Goal: Information Seeking & Learning: Learn about a topic

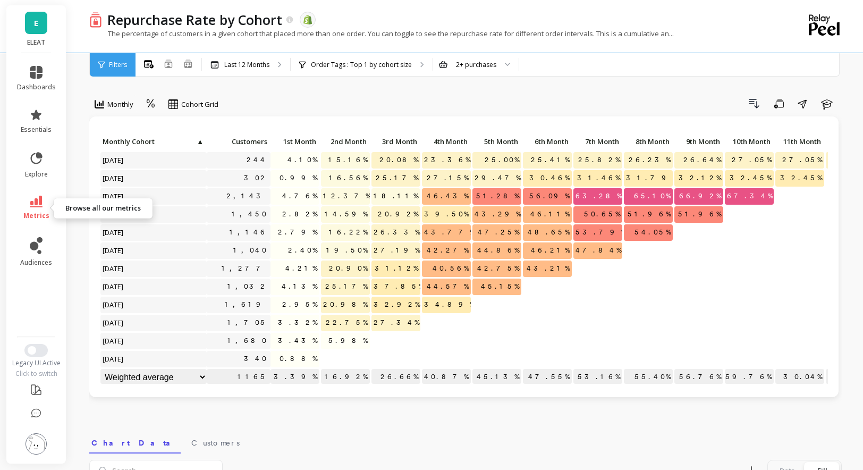
click at [40, 215] on span "metrics" at bounding box center [36, 215] width 26 height 8
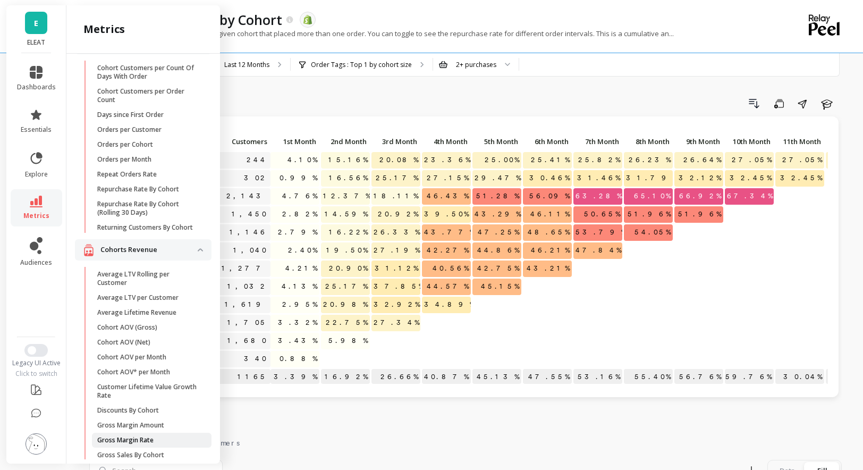
scroll to position [69, 0]
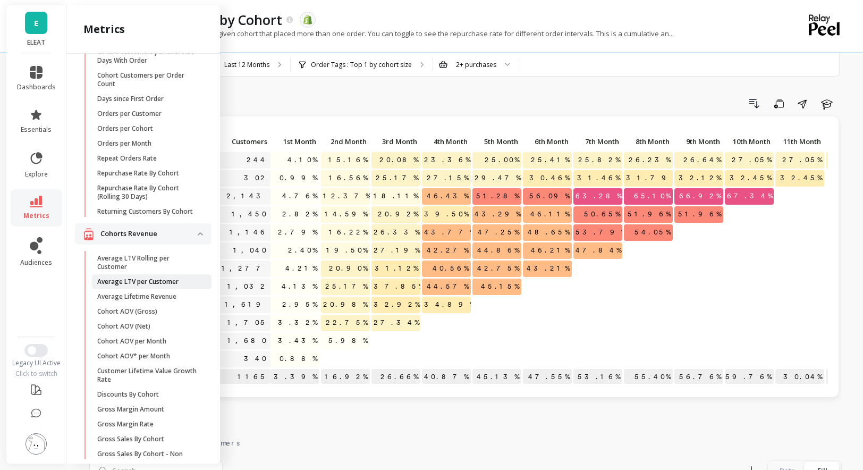
click at [120, 275] on link "Average LTV per Customer" at bounding box center [152, 281] width 120 height 15
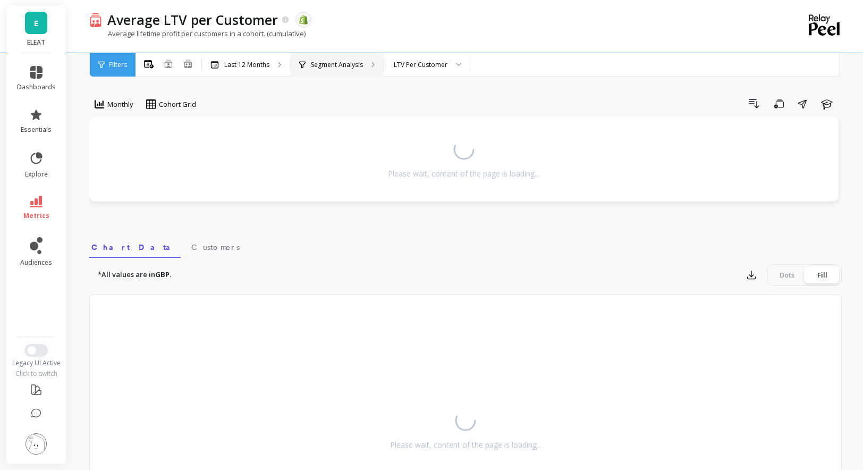
click at [374, 66] on icon at bounding box center [373, 65] width 4 height 6
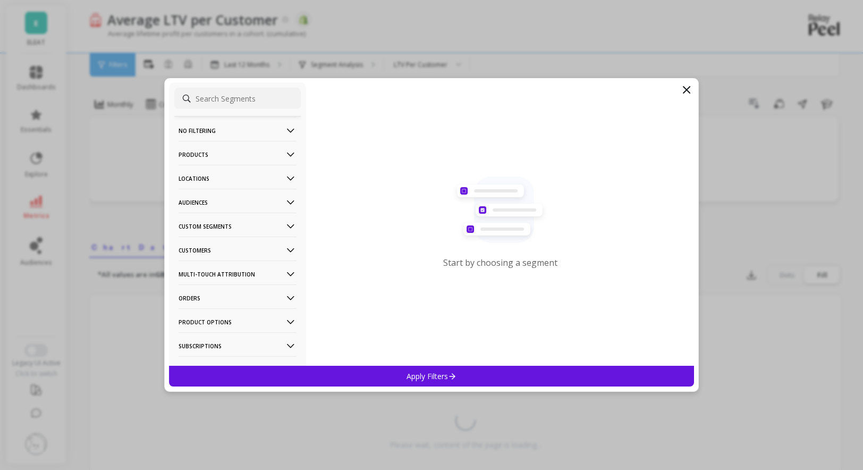
click at [264, 195] on p "Audiences" at bounding box center [237, 202] width 118 height 27
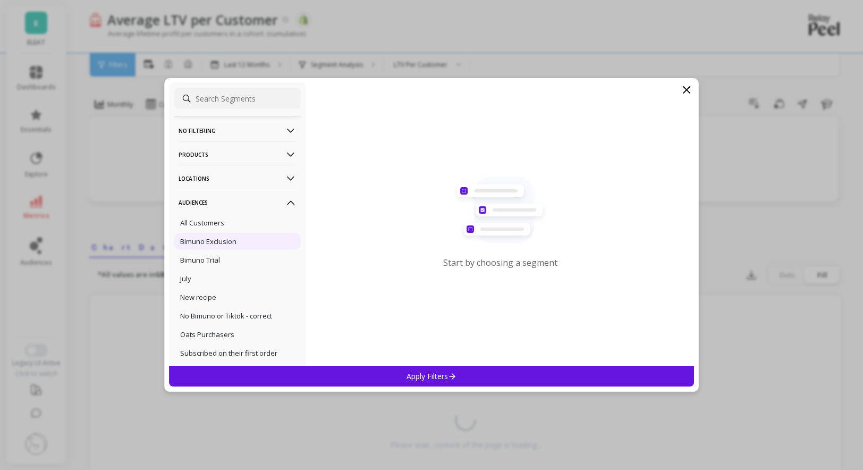
click at [254, 242] on div "Bimuno Exclusion" at bounding box center [237, 241] width 126 height 17
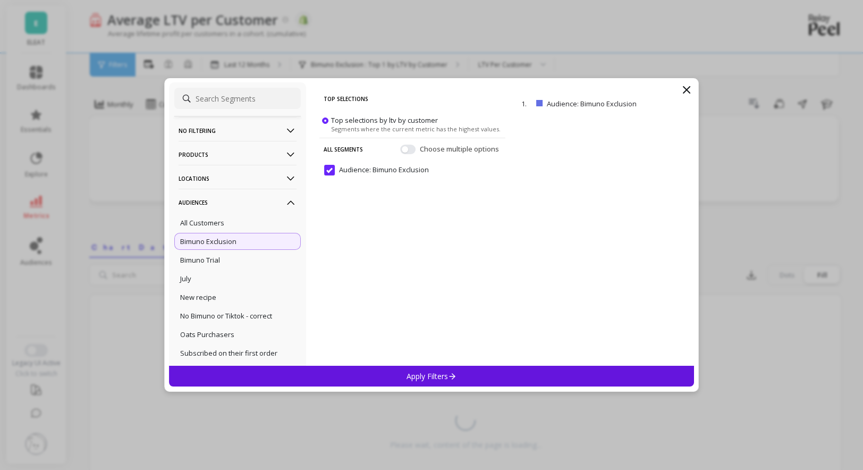
click at [374, 370] on div "Apply Filters" at bounding box center [431, 375] width 525 height 21
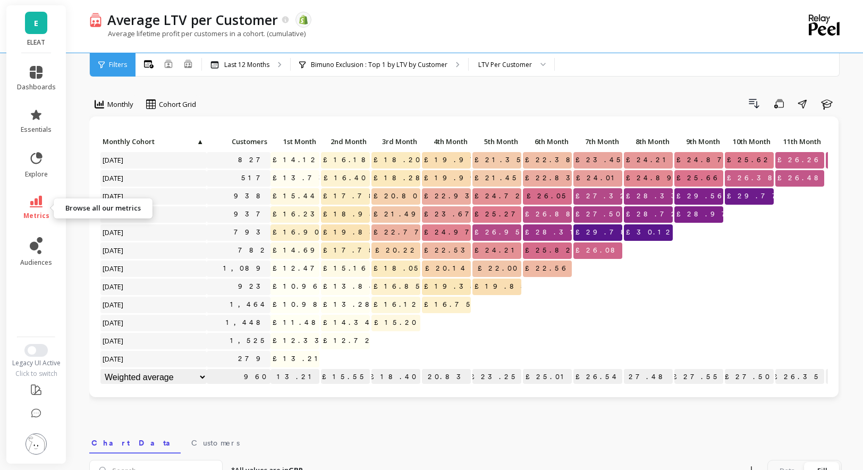
click at [31, 198] on icon at bounding box center [36, 201] width 13 height 12
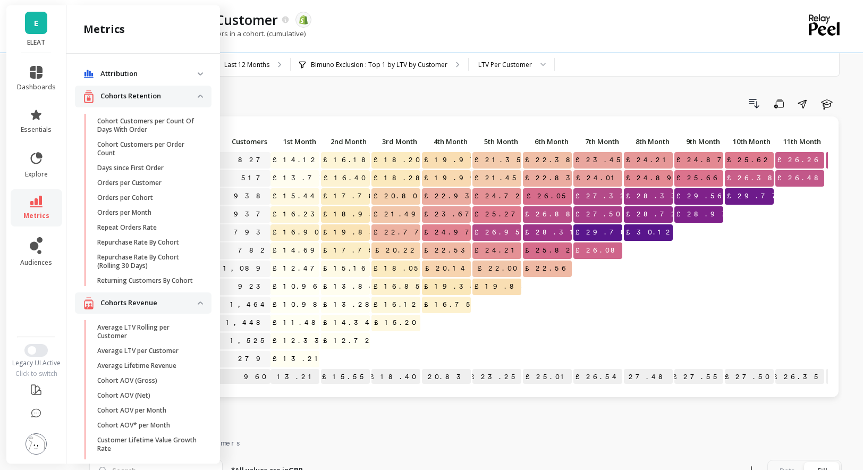
click at [45, 23] on link "E" at bounding box center [36, 23] width 22 height 22
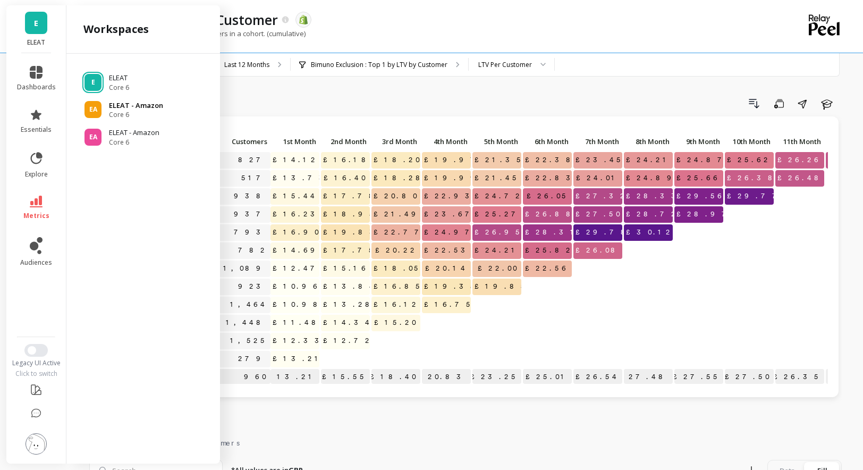
click at [91, 104] on div "EA" at bounding box center [92, 109] width 17 height 17
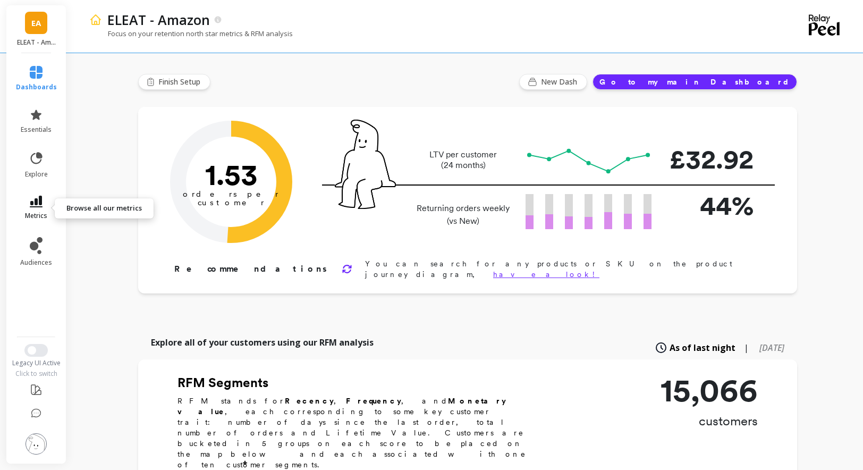
click at [40, 203] on icon at bounding box center [36, 201] width 13 height 12
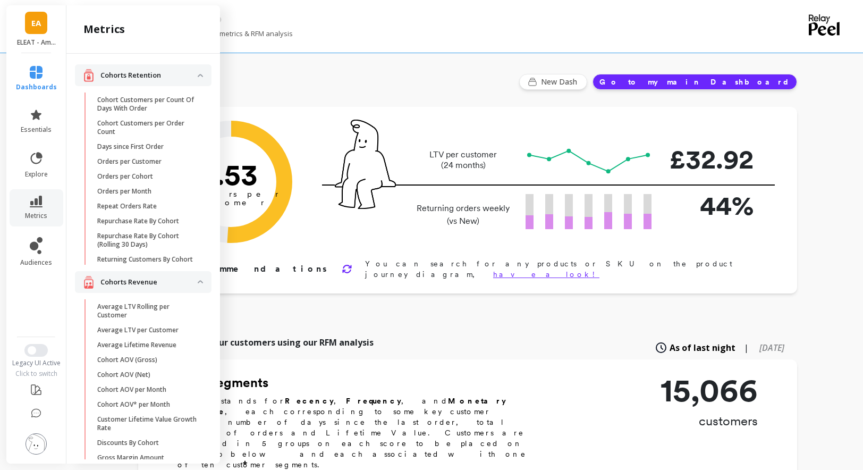
scroll to position [69, 0]
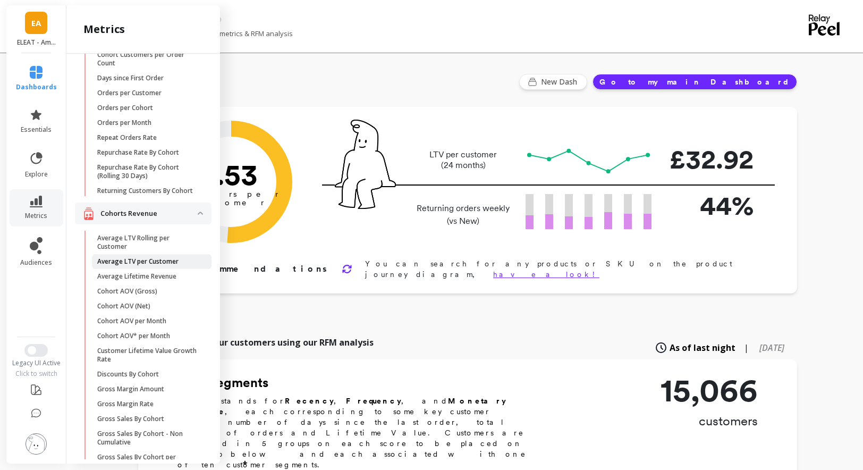
click at [135, 258] on p "Average LTV per Customer" at bounding box center [137, 261] width 81 height 8
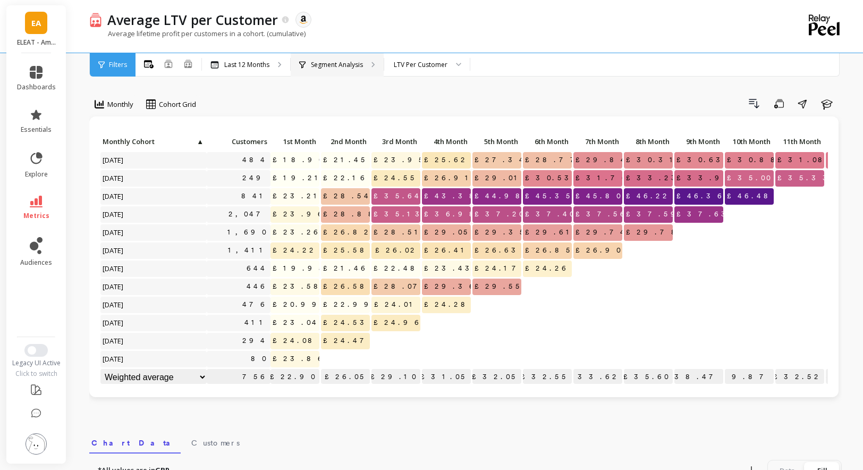
click at [311, 65] on p "Segment Analysis" at bounding box center [337, 65] width 52 height 8
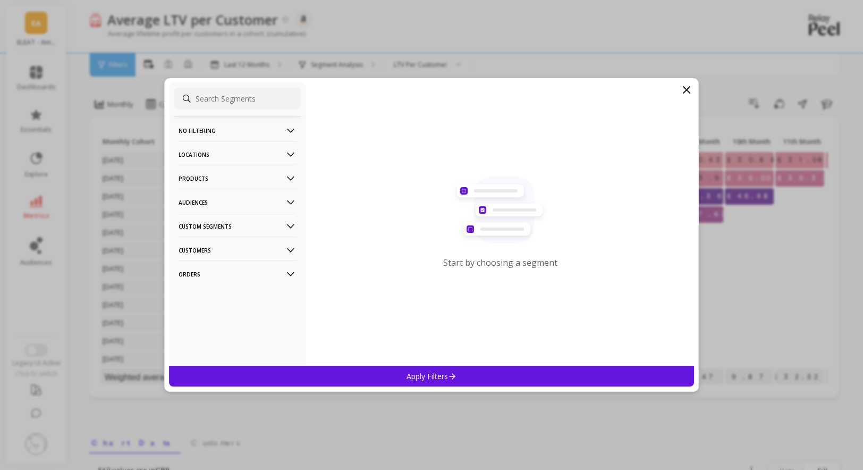
click at [244, 203] on p "Audiences" at bounding box center [237, 202] width 118 height 27
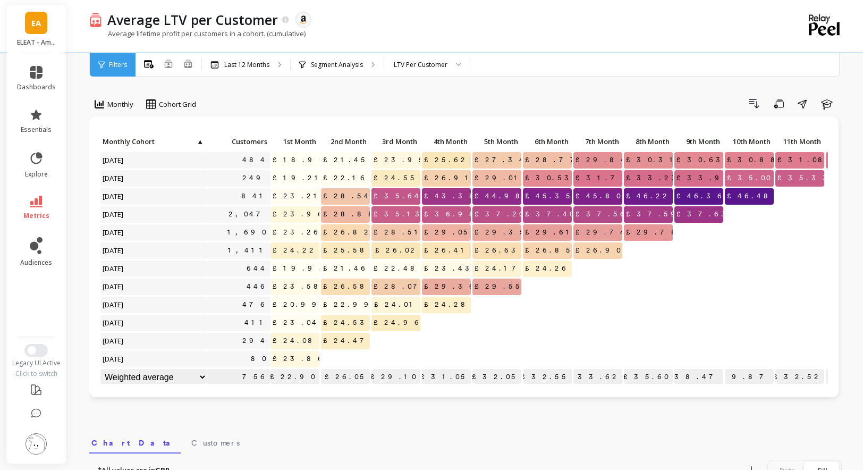
click at [25, 31] on link "EA" at bounding box center [36, 23] width 22 height 22
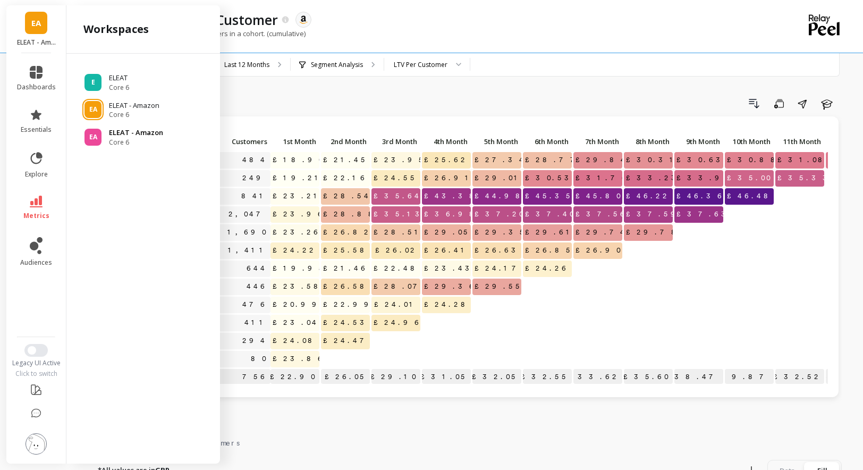
click at [114, 139] on span "Core 6" at bounding box center [136, 142] width 54 height 8
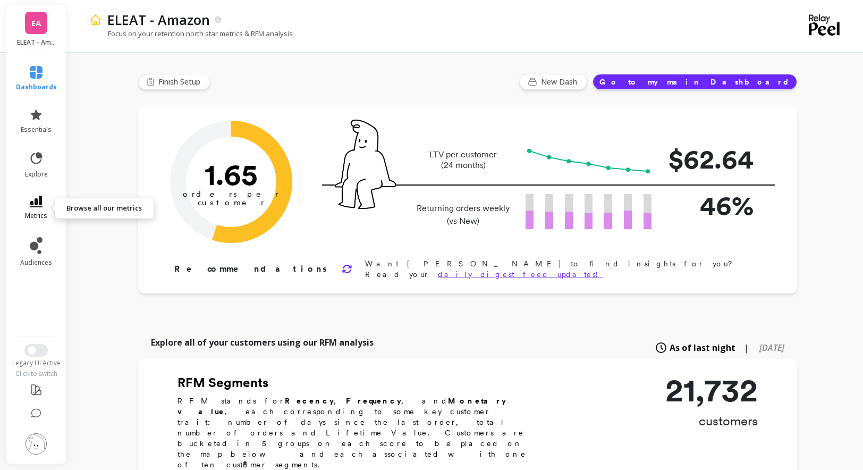
click at [38, 214] on span "metrics" at bounding box center [36, 215] width 22 height 8
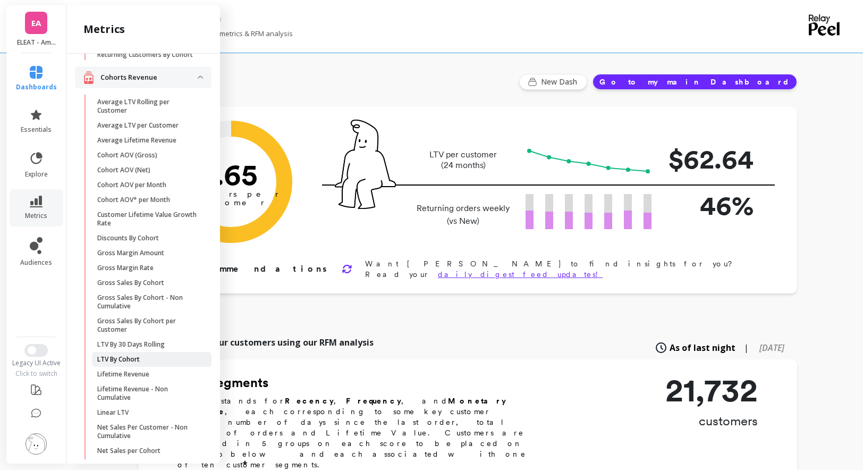
scroll to position [158, 0]
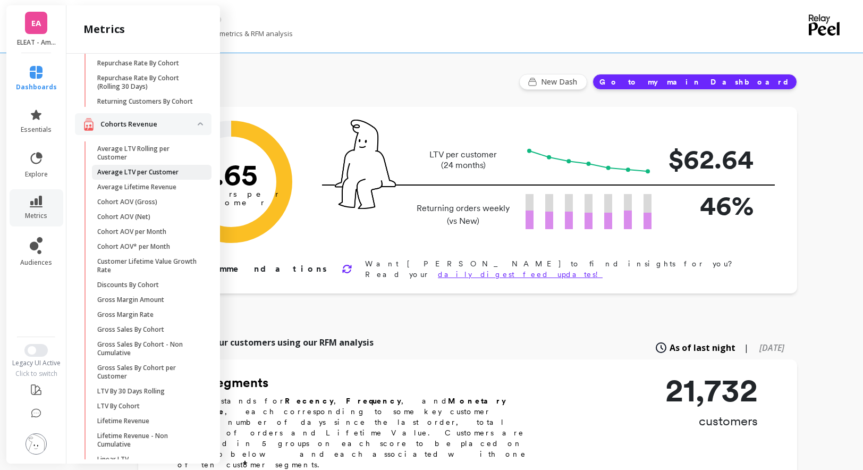
click at [146, 165] on link "Average LTV per Customer" at bounding box center [152, 172] width 120 height 15
